Goal: Task Accomplishment & Management: Manage account settings

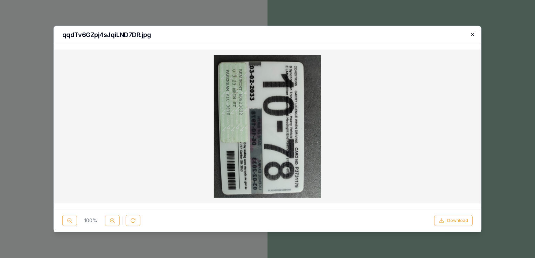
click at [473, 32] on icon "button" at bounding box center [473, 35] width 6 height 6
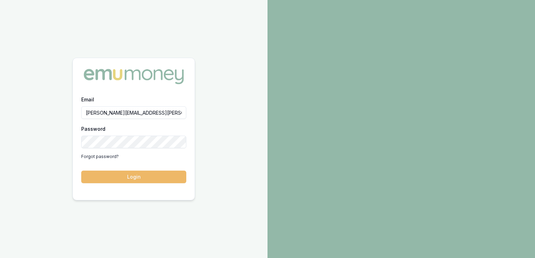
click at [147, 177] on button "Login" at bounding box center [133, 177] width 105 height 13
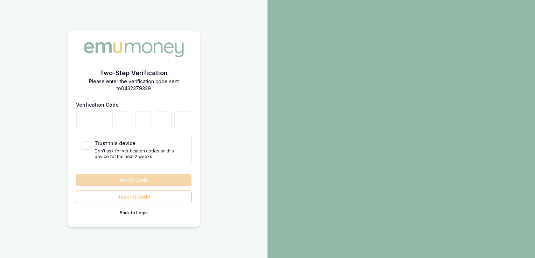
click at [85, 146] on button "Trust this device" at bounding box center [86, 146] width 8 height 8
checkbox input "true"
click at [84, 120] on input "number" at bounding box center [84, 120] width 17 height 17
type input "7"
type input "3"
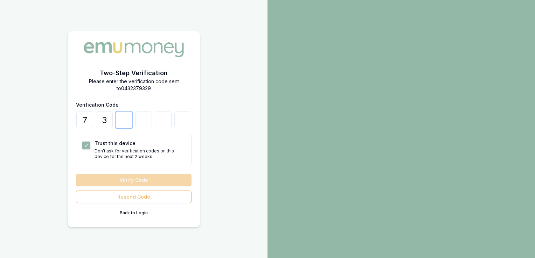
type input "5"
type input "9"
type input "0"
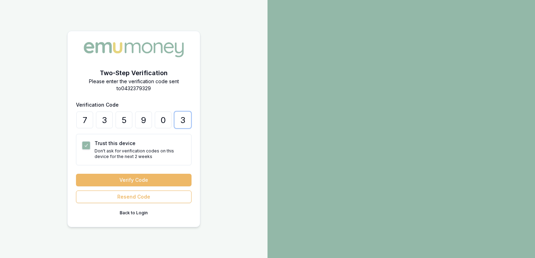
type input "3"
click at [123, 181] on button "Verify Code" at bounding box center [134, 180] width 116 height 13
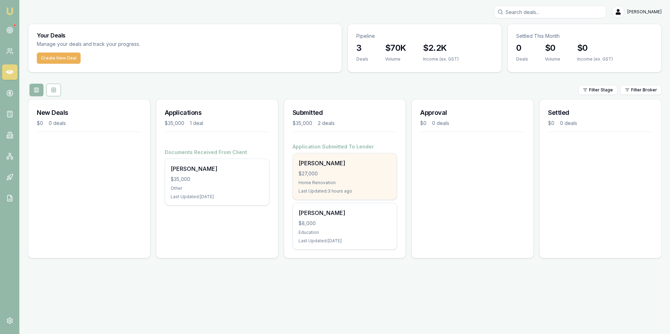
click at [331, 174] on div "$27,000" at bounding box center [344, 173] width 93 height 7
click at [351, 173] on div "$27,000" at bounding box center [344, 173] width 93 height 7
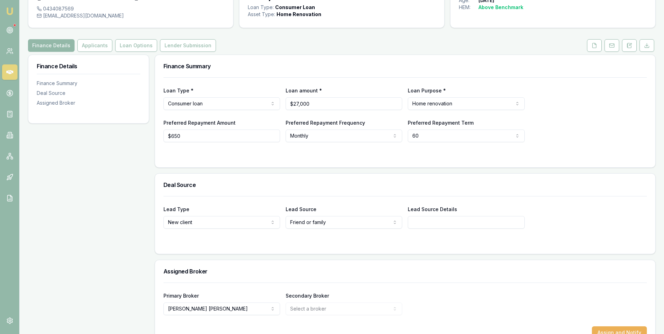
scroll to position [73, 0]
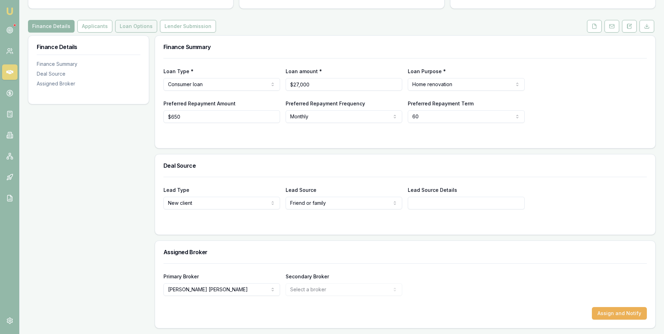
click at [137, 25] on button "Loan Options" at bounding box center [136, 26] width 42 height 13
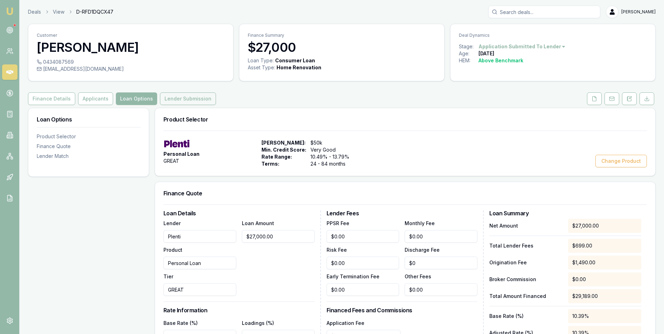
click at [193, 99] on button "Lender Submission" at bounding box center [188, 98] width 56 height 13
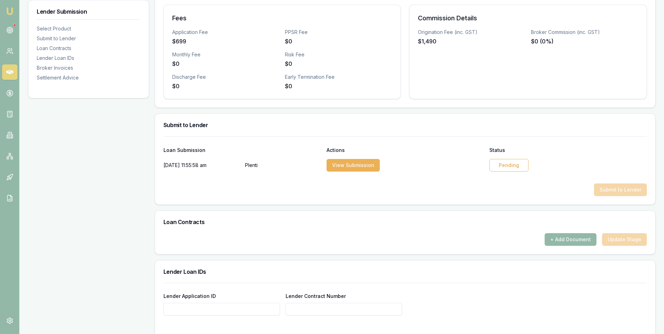
scroll to position [245, 0]
click at [512, 161] on div "Pending" at bounding box center [509, 164] width 39 height 13
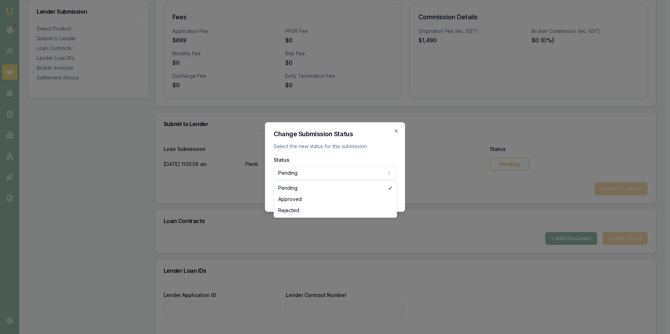
select select "APPROVED"
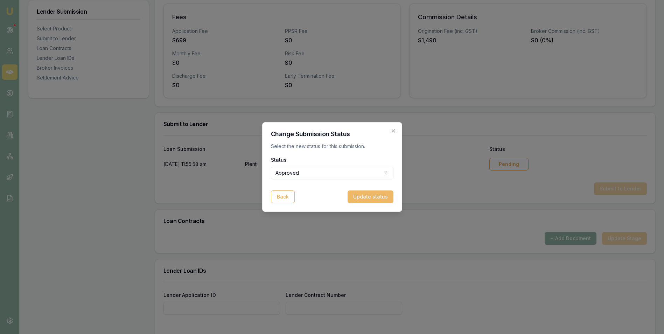
click at [361, 194] on button "Update status" at bounding box center [371, 197] width 46 height 13
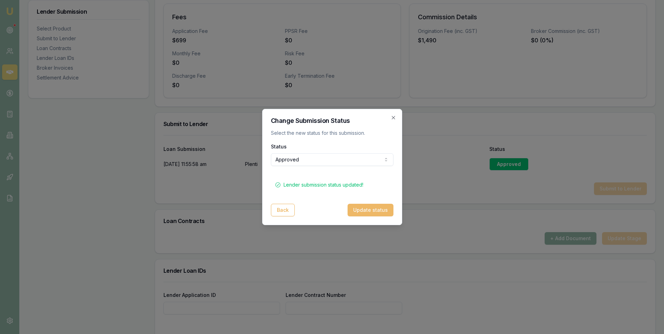
click at [362, 208] on button "Update status" at bounding box center [371, 210] width 46 height 13
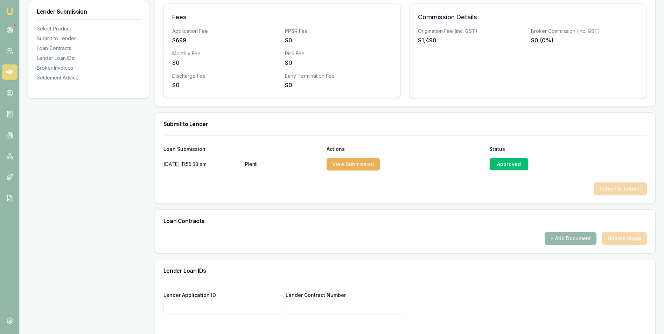
click at [414, 233] on div "+ Add Document Update Stage" at bounding box center [406, 238] width 484 height 13
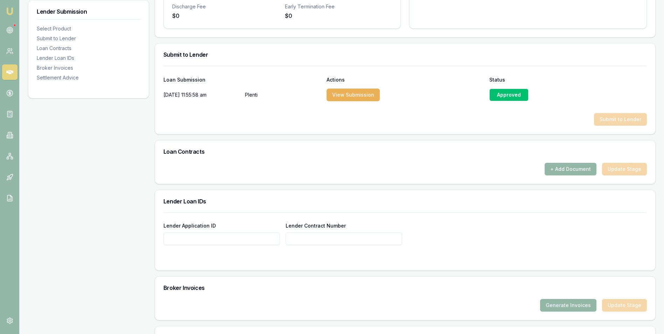
scroll to position [350, 0]
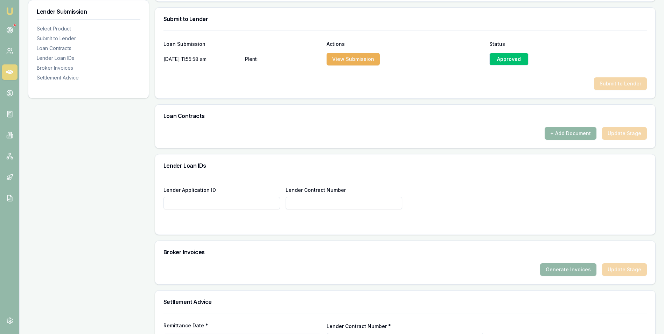
click at [560, 133] on button "+ Add Document" at bounding box center [571, 133] width 52 height 13
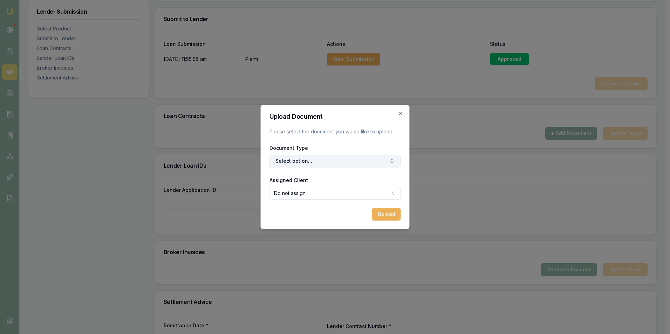
click at [347, 161] on button "Select option..." at bounding box center [334, 161] width 131 height 13
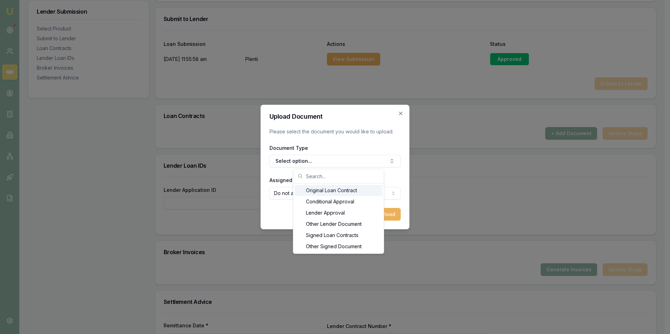
click at [344, 189] on div "Original Loan Contract" at bounding box center [339, 190] width 88 height 11
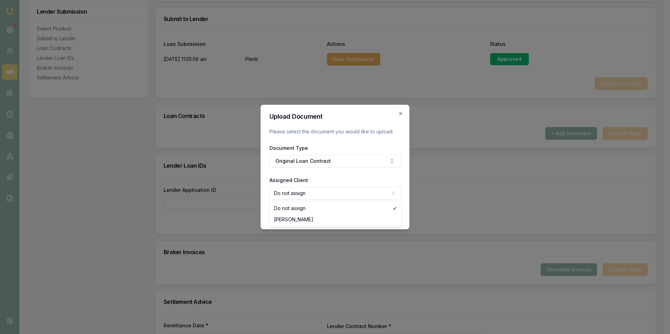
select select "U-YQXTRX3SRJ"
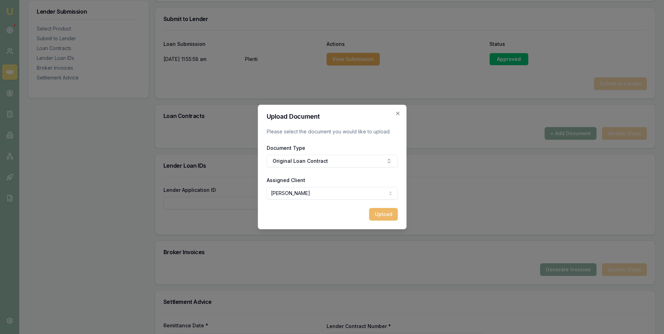
click at [380, 212] on button "Upload" at bounding box center [383, 214] width 29 height 13
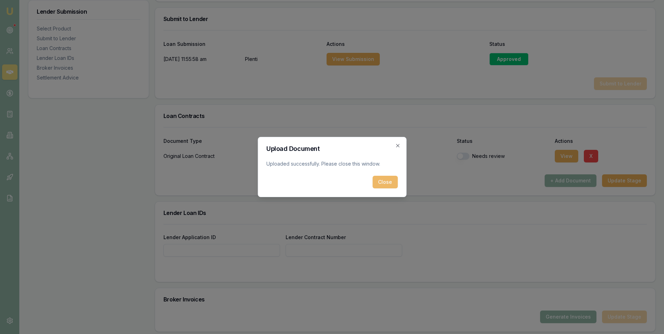
click at [383, 181] on button "Close" at bounding box center [385, 182] width 25 height 13
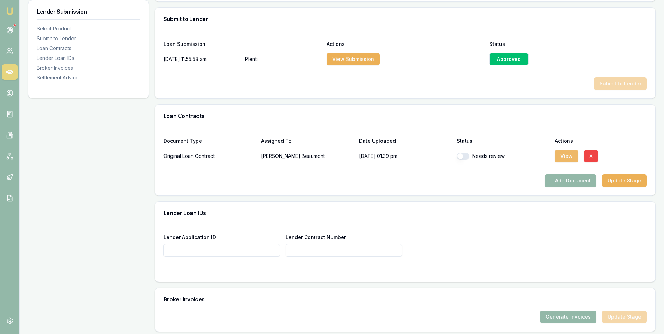
click at [565, 157] on button "View" at bounding box center [566, 156] width 23 height 13
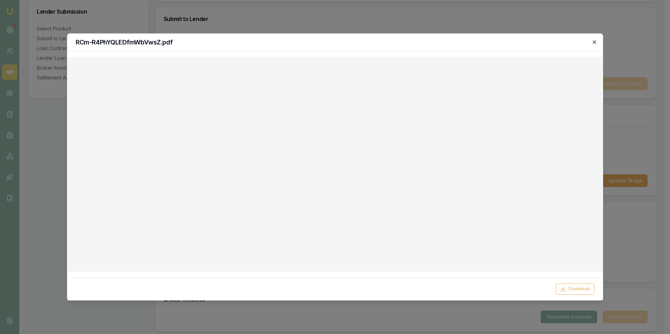
click at [592, 41] on icon "button" at bounding box center [594, 42] width 6 height 6
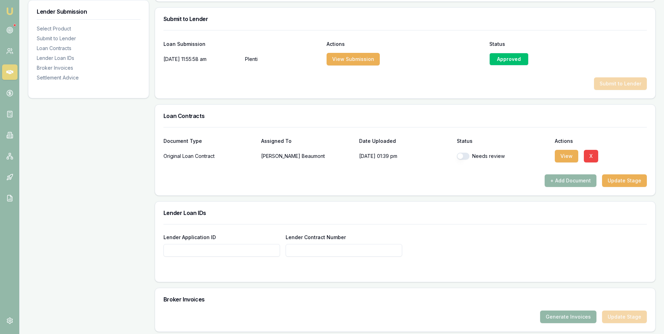
click at [467, 157] on button "button" at bounding box center [463, 156] width 13 height 7
checkbox input "true"
click at [190, 250] on input "Lender Application ID" at bounding box center [222, 250] width 117 height 13
paste input "AB54264748"
type input "AB54264748"
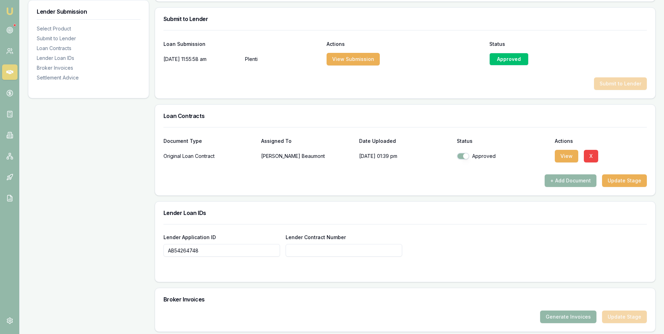
click at [308, 251] on input "Lender Contract Number" at bounding box center [344, 250] width 117 height 13
paste input "AB54264748"
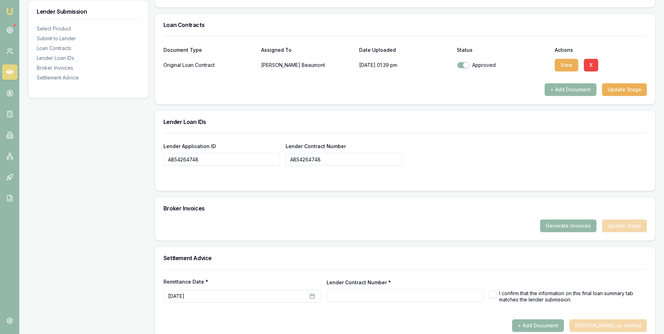
scroll to position [454, 0]
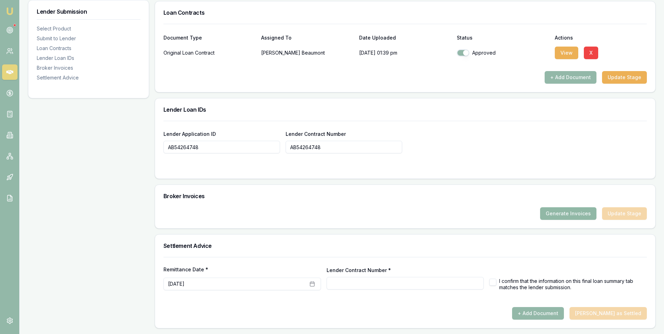
type input "AB54264748"
click at [557, 215] on button "Generate Invoices" at bounding box center [568, 213] width 56 height 13
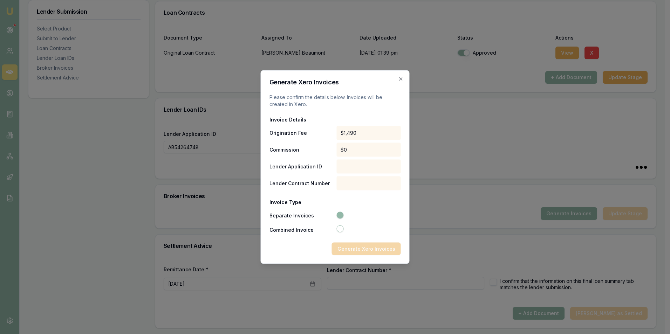
type input "AB54264748"
click at [371, 209] on div "Invoice Type Separate Invoices Combined Invoice" at bounding box center [334, 213] width 131 height 41
click at [349, 167] on div at bounding box center [368, 167] width 64 height 14
click at [338, 216] on icon "button" at bounding box center [339, 215] width 5 height 5
click at [308, 244] on div "Generate Xero Invoices" at bounding box center [334, 249] width 131 height 13
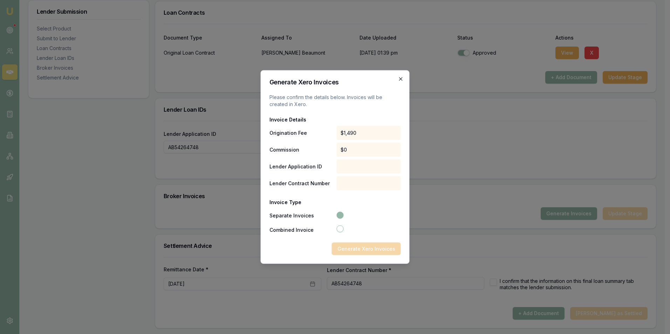
click at [399, 78] on icon "button" at bounding box center [401, 79] width 6 height 6
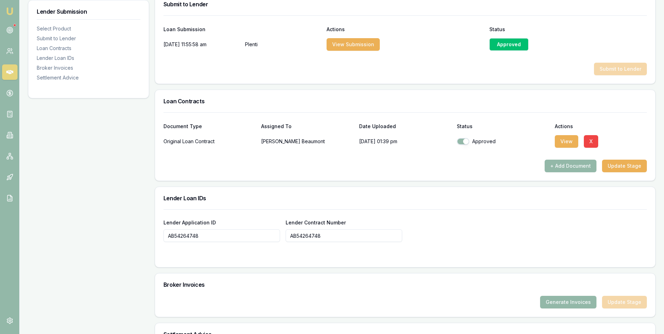
scroll to position [349, 0]
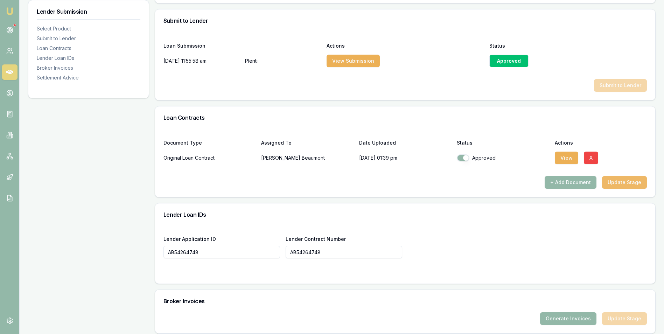
click at [616, 179] on button "Update Stage" at bounding box center [624, 182] width 45 height 13
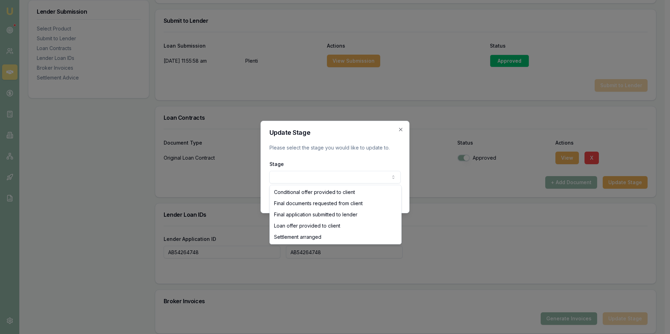
select select "SETTLEMENT_ARRANGED"
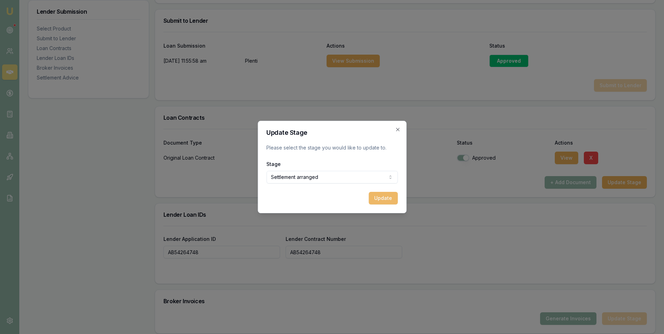
click at [377, 197] on button "Update" at bounding box center [383, 198] width 29 height 13
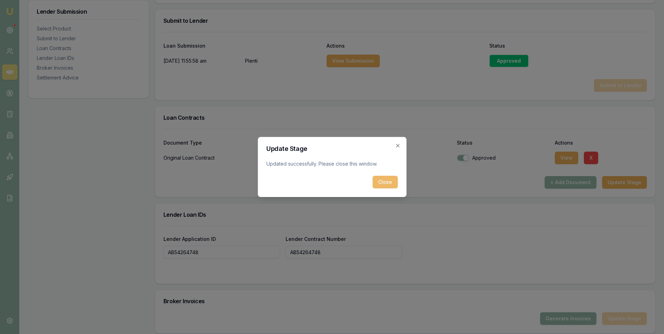
click at [384, 180] on button "Close" at bounding box center [385, 182] width 25 height 13
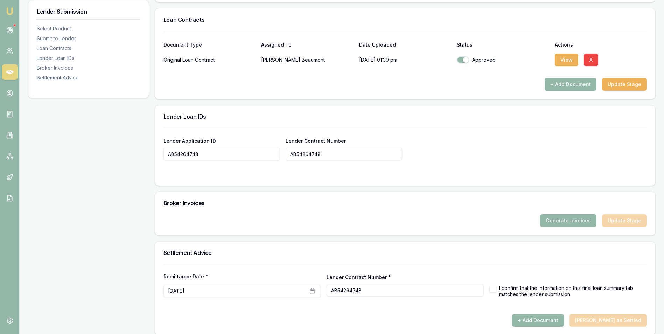
scroll to position [454, 0]
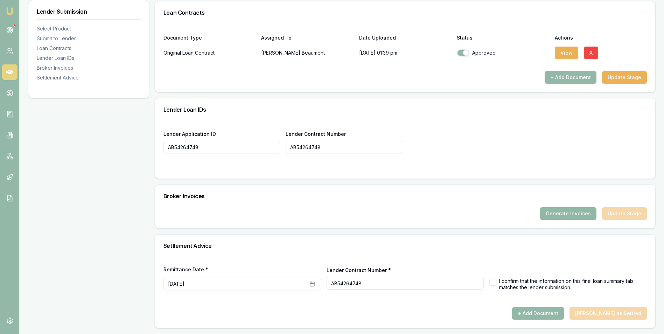
click at [553, 213] on button "Generate Invoices" at bounding box center [568, 213] width 56 height 13
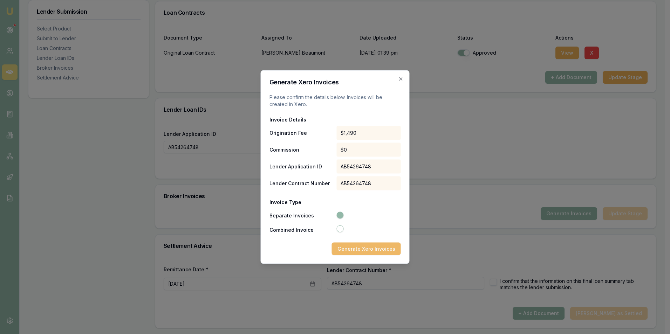
click at [361, 246] on button "Generate Xero Invoices" at bounding box center [366, 249] width 69 height 13
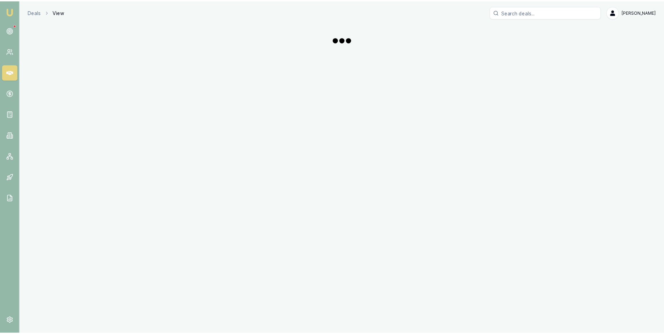
scroll to position [454, 0]
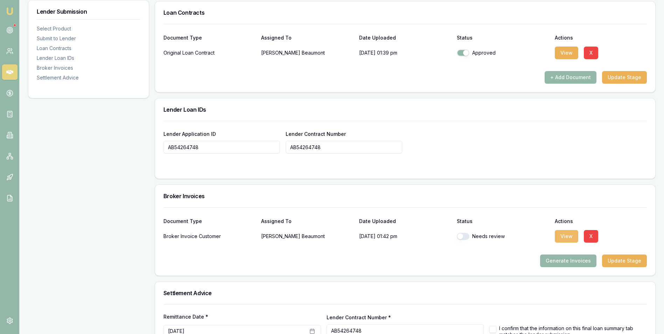
click at [564, 235] on button "View" at bounding box center [566, 236] width 23 height 13
click at [468, 236] on button "button" at bounding box center [463, 236] width 13 height 7
checkbox input "true"
click at [616, 258] on button "Update Stage" at bounding box center [624, 261] width 45 height 13
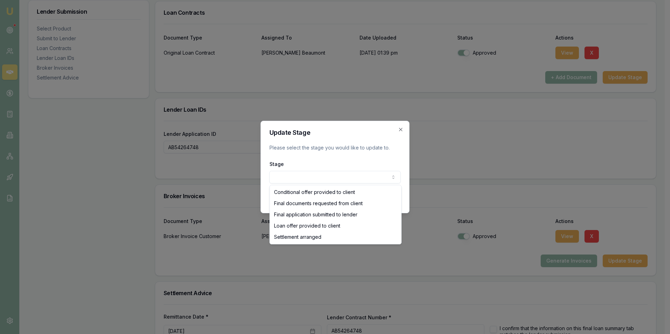
select select "SETTLEMENT_ARRANGED"
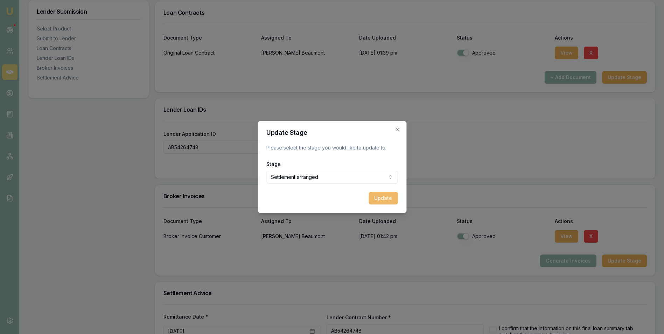
click at [385, 200] on button "Update" at bounding box center [383, 198] width 29 height 13
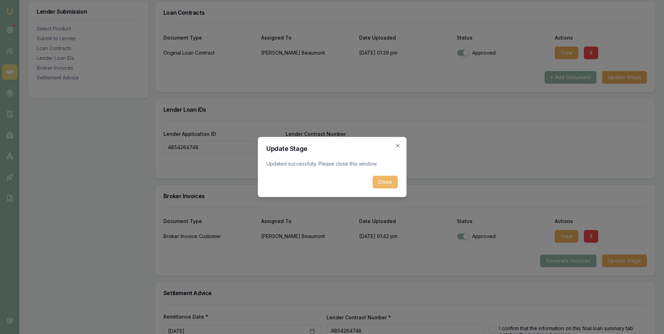
click at [388, 180] on button "Close" at bounding box center [385, 182] width 25 height 13
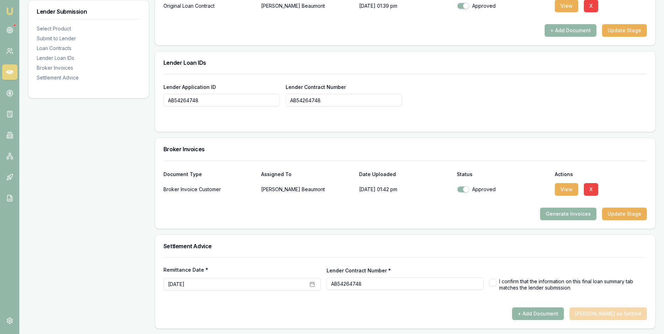
scroll to position [501, 0]
click at [257, 280] on button "August 28th, 2025" at bounding box center [243, 284] width 158 height 13
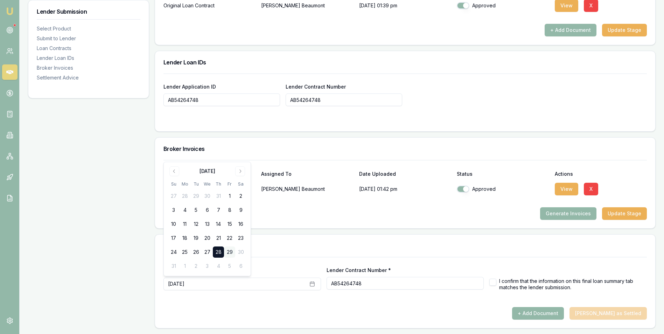
click at [228, 250] on button "29" at bounding box center [229, 252] width 11 height 11
click at [274, 264] on div "Remittance Date * August 29th, 2025 Lender Contract Number * AB54264748 I confi…" at bounding box center [406, 273] width 484 height 33
click at [493, 282] on button "button" at bounding box center [493, 282] width 7 height 7
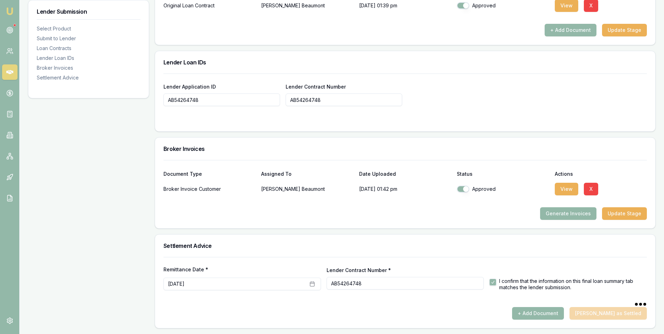
click at [492, 292] on form "Remittance Date * August 29th, 2025 Lender Contract Number * AB54264748 I confi…" at bounding box center [406, 282] width 484 height 50
click at [618, 308] on div "+ Add Document Mark Deal as Settled" at bounding box center [406, 313] width 484 height 13
click at [546, 313] on button "+ Add Document" at bounding box center [538, 313] width 52 height 13
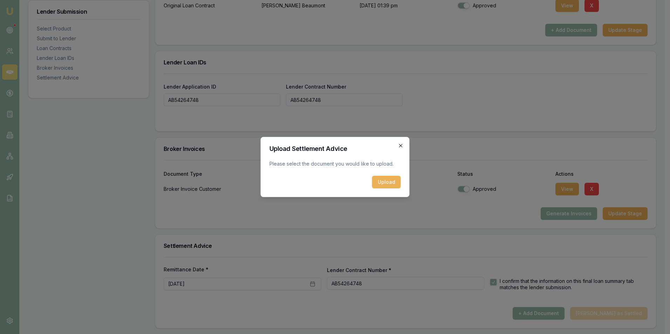
click at [399, 144] on icon "button" at bounding box center [401, 146] width 6 height 6
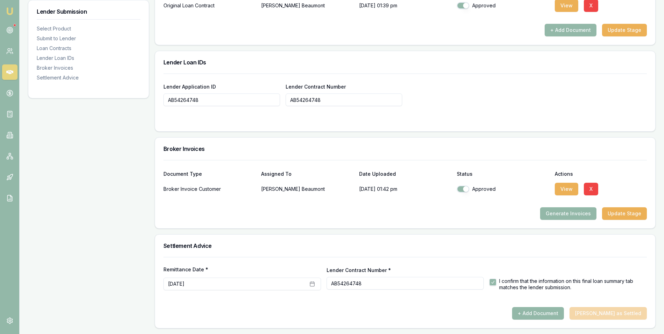
click at [491, 281] on button "button" at bounding box center [493, 282] width 7 height 7
click at [493, 283] on button "button" at bounding box center [493, 282] width 7 height 7
checkbox input "true"
